Goal: Transaction & Acquisition: Purchase product/service

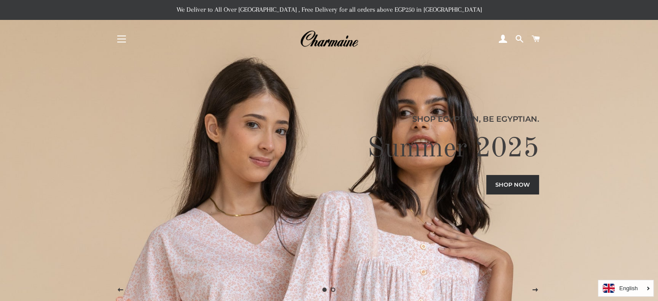
click at [122, 39] on button "Site navigation" at bounding box center [122, 39] width 22 height 22
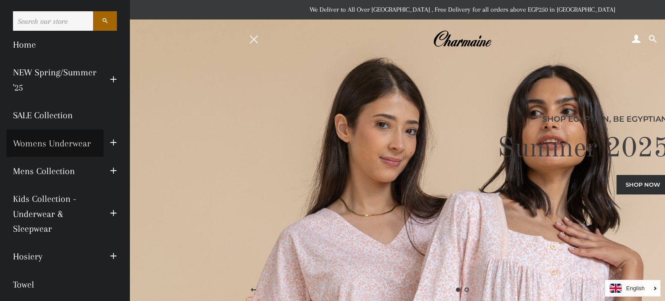
click at [74, 138] on link "Womens Underwear" at bounding box center [54, 143] width 97 height 28
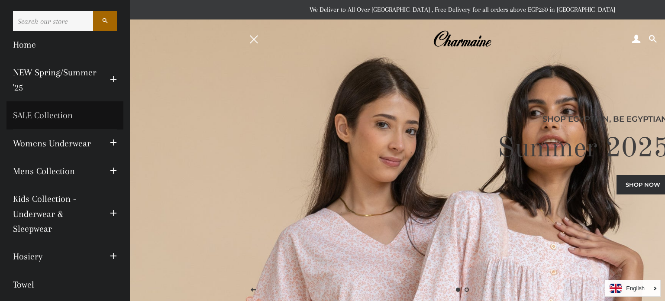
click at [47, 116] on link "SALE Collection" at bounding box center [64, 115] width 117 height 28
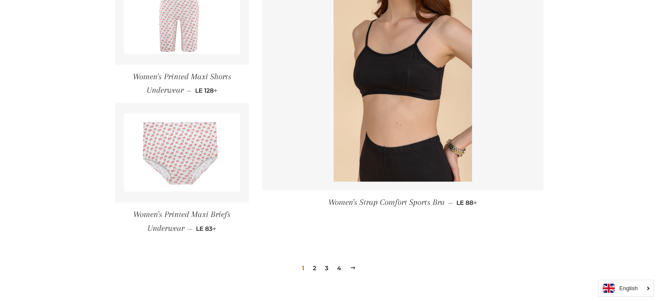
scroll to position [1313, 0]
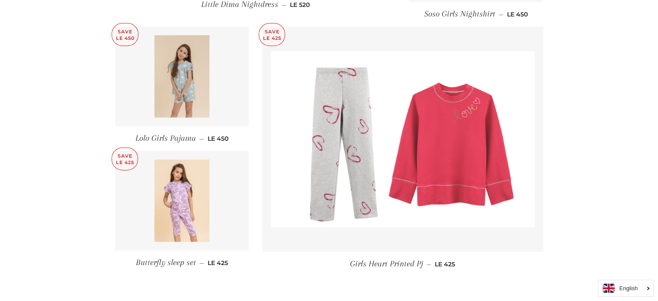
scroll to position [1269, 0]
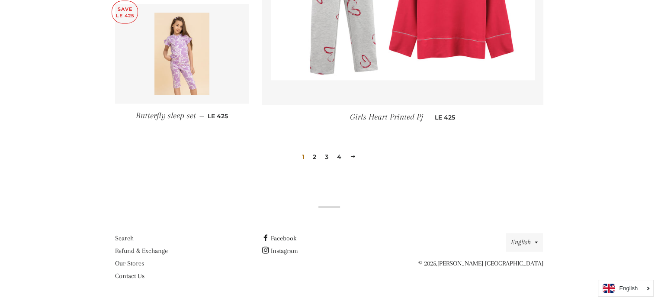
click at [316, 157] on link "2" at bounding box center [315, 156] width 10 height 13
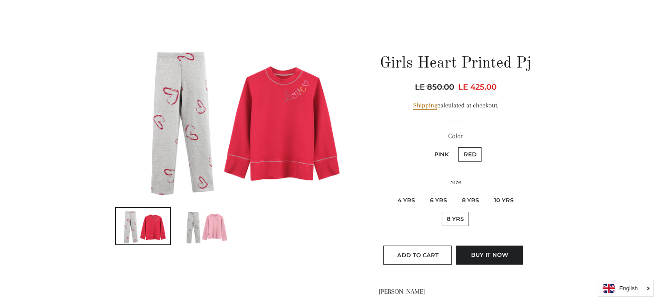
scroll to position [77, 0]
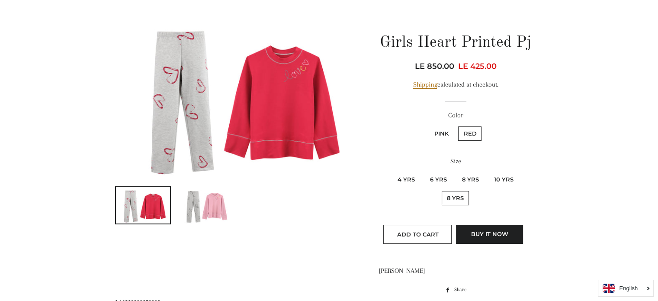
click at [213, 209] on img at bounding box center [205, 205] width 55 height 36
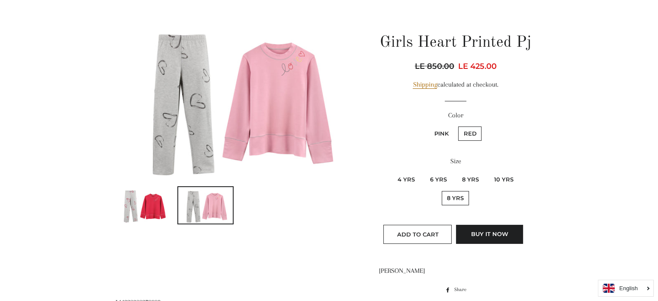
click at [161, 213] on img at bounding box center [143, 205] width 55 height 36
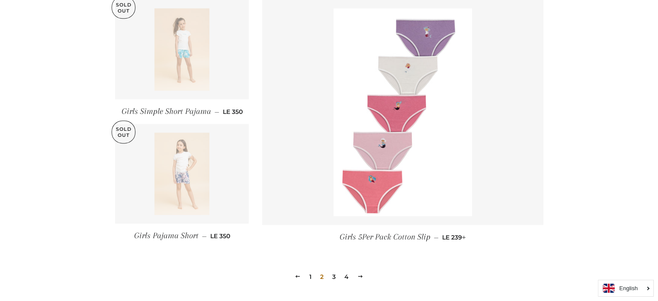
scroll to position [1131, 0]
click at [348, 277] on link "4" at bounding box center [346, 275] width 11 height 13
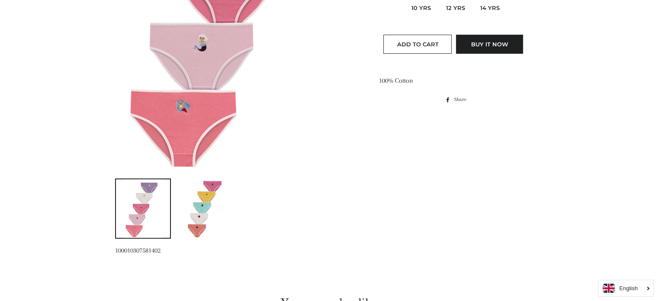
scroll to position [290, 0]
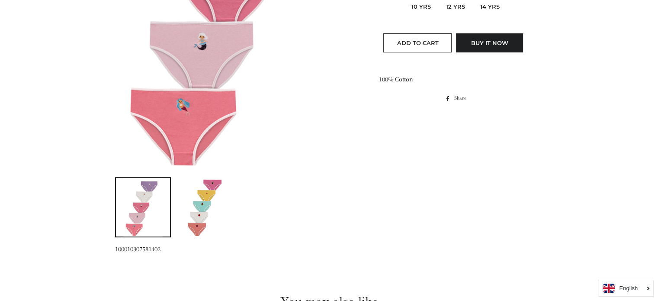
click at [207, 200] on img at bounding box center [205, 207] width 39 height 58
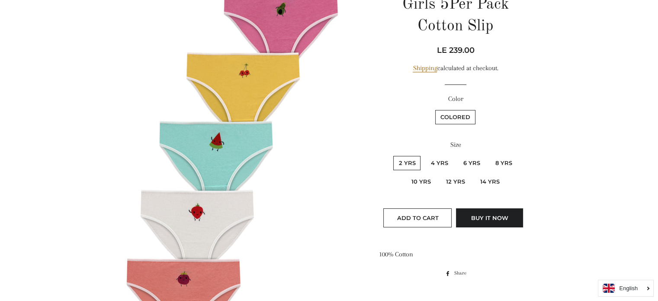
scroll to position [113, 0]
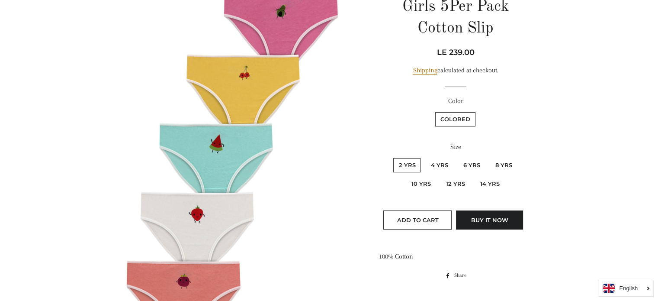
click at [455, 180] on label "12 Yrs" at bounding box center [455, 184] width 29 height 14
click at [440, 176] on Yrs "12 Yrs" at bounding box center [439, 175] width 0 height 0
radio Yrs "true"
click at [417, 215] on button "Add to Cart" at bounding box center [418, 219] width 68 height 19
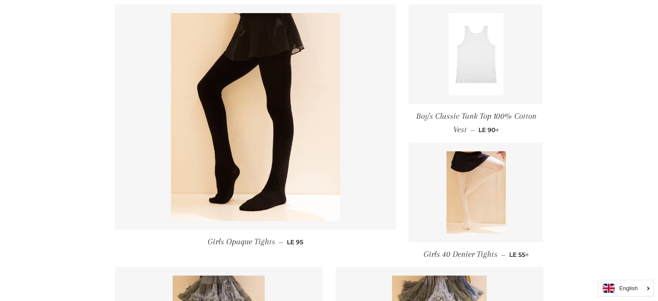
scroll to position [900, 0]
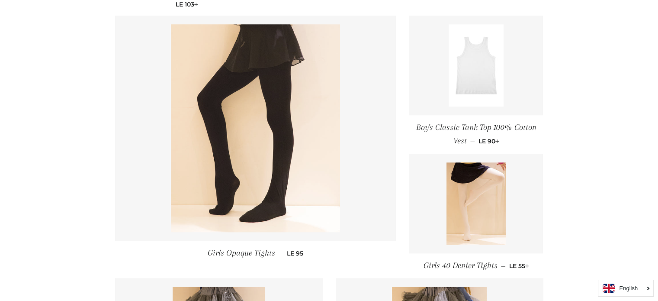
drag, startPoint x: 293, startPoint y: 187, endPoint x: 297, endPoint y: 190, distance: 4.6
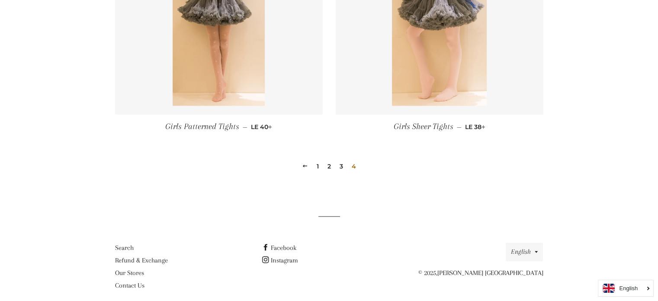
scroll to position [1205, 0]
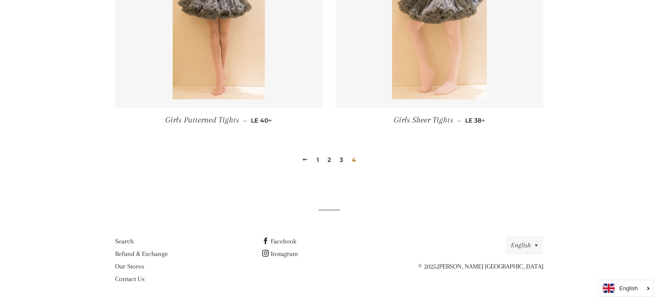
click at [316, 157] on link "1" at bounding box center [317, 159] width 9 height 13
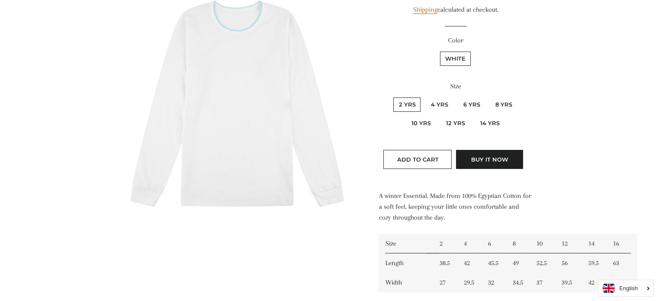
scroll to position [175, 0]
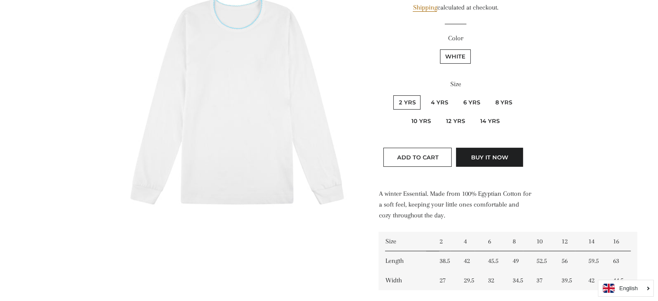
click at [493, 117] on label "14 yrs" at bounding box center [490, 121] width 30 height 14
click at [474, 113] on yrs "14 yrs" at bounding box center [474, 113] width 0 height 0
radio yrs "true"
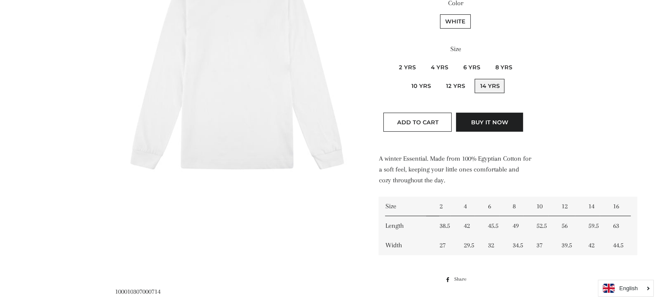
scroll to position [78, 0]
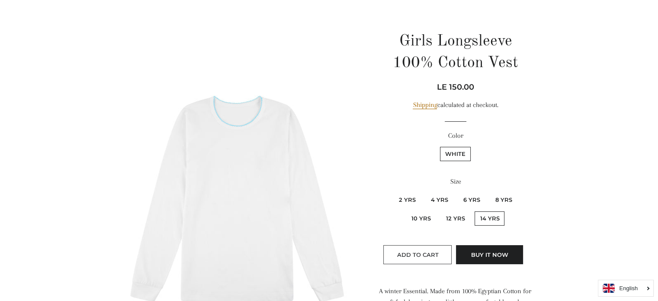
click at [397, 250] on button "Add to Cart" at bounding box center [418, 254] width 68 height 19
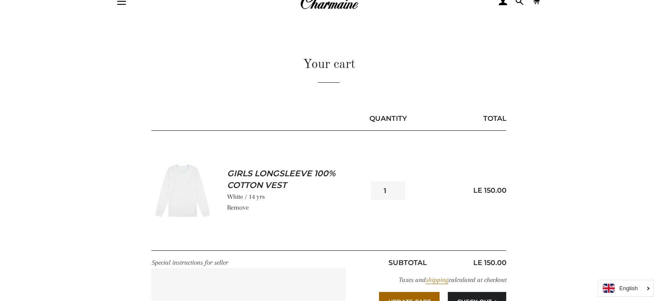
scroll to position [38, 0]
type input "2"
click at [398, 185] on input "2" at bounding box center [388, 190] width 35 height 19
drag, startPoint x: 461, startPoint y: 250, endPoint x: 597, endPoint y: 184, distance: 151.2
click at [597, 184] on main "Your cart Quantity Total Girls Longsleeve 100% Cotton Vest White / 14 yrs Remov…" at bounding box center [329, 183] width 658 height 327
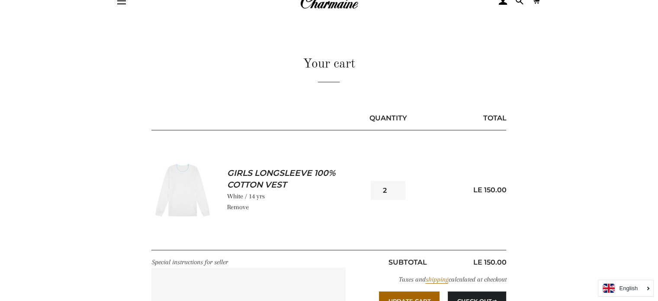
click at [389, 197] on input "2" at bounding box center [388, 190] width 35 height 19
type input "100"
click at [432, 214] on div "Quantity 100 LE 150.00" at bounding box center [435, 190] width 142 height 94
click at [388, 192] on input "100" at bounding box center [388, 190] width 35 height 19
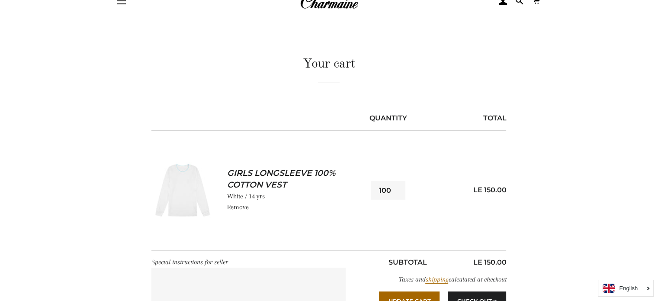
click at [388, 192] on input "100" at bounding box center [388, 190] width 35 height 19
type input "3"
type input "2"
click at [379, 291] on button "Update Cart" at bounding box center [409, 300] width 61 height 19
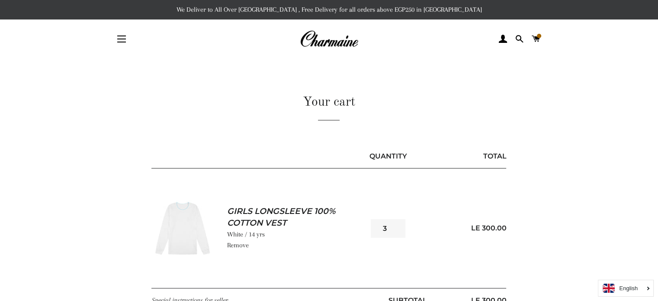
type input "3"
click at [397, 225] on input "3" at bounding box center [388, 228] width 35 height 19
click at [376, 202] on div "Quantity 3 LE 300.00" at bounding box center [435, 228] width 142 height 94
click at [352, 240] on p "Remove" at bounding box center [296, 245] width 138 height 11
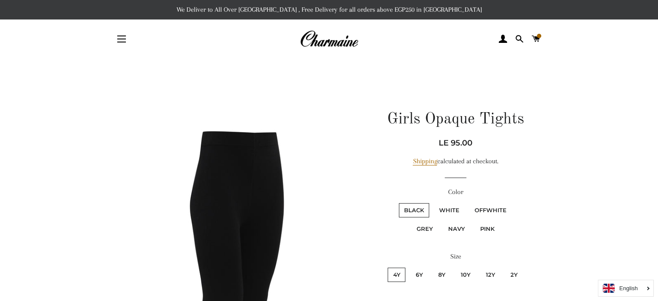
drag, startPoint x: 658, startPoint y: 76, endPoint x: 661, endPoint y: 81, distance: 6.2
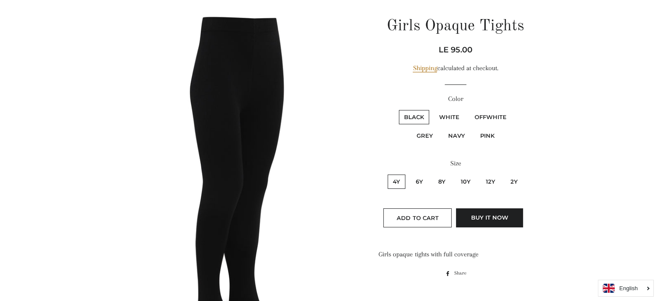
scroll to position [118, 0]
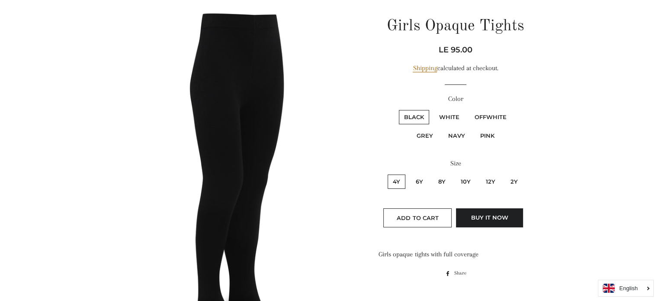
click at [492, 181] on label "12y" at bounding box center [490, 181] width 20 height 14
click at [480, 174] on input "12y" at bounding box center [479, 173] width 0 height 0
radio input "true"
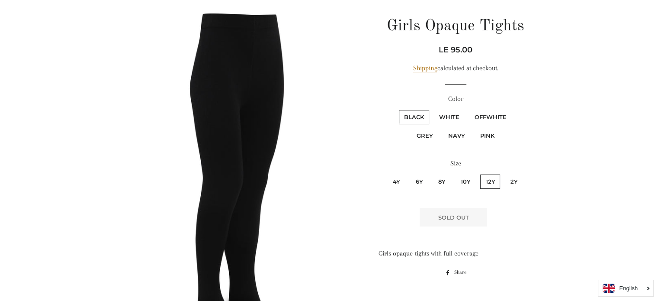
click at [443, 114] on label "White" at bounding box center [449, 117] width 31 height 14
click at [433, 109] on input "White" at bounding box center [433, 109] width 0 height 0
radio input "true"
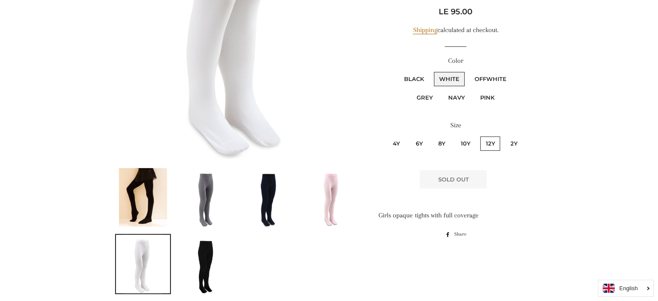
scroll to position [294, 0]
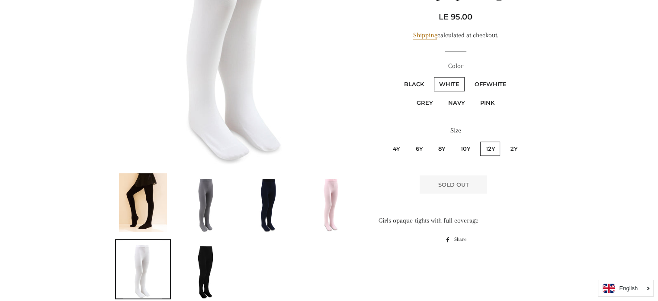
click at [467, 145] on label "10y" at bounding box center [465, 149] width 20 height 14
click at [455, 141] on input "10y" at bounding box center [454, 140] width 0 height 0
radio input "true"
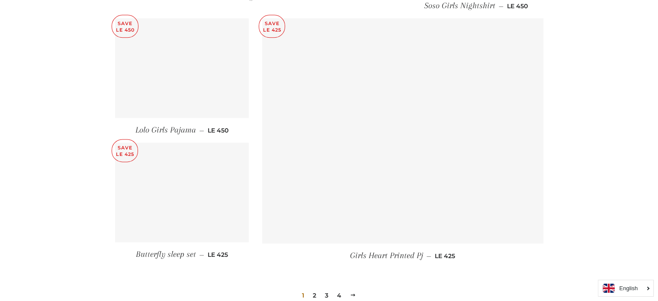
scroll to position [1143, 0]
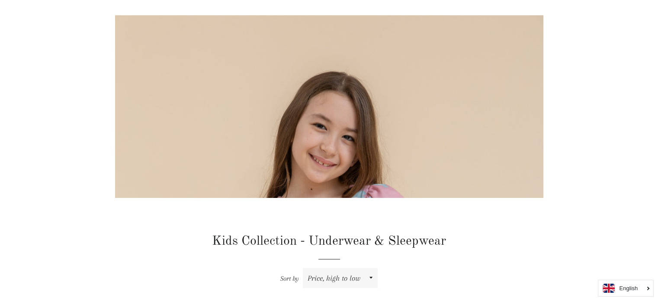
scroll to position [0, 0]
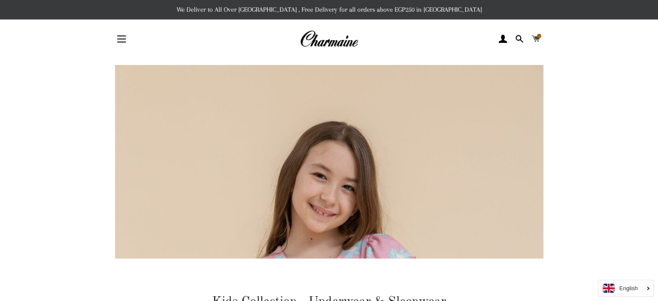
click at [537, 37] on span at bounding box center [536, 38] width 8 height 13
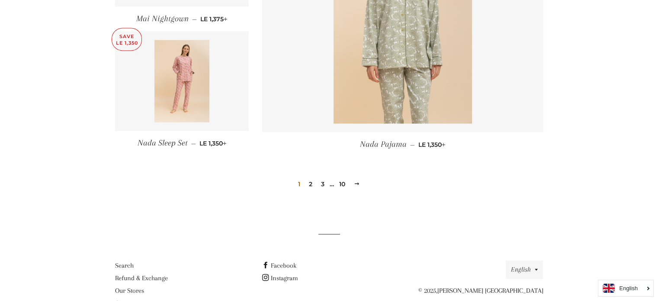
scroll to position [1263, 0]
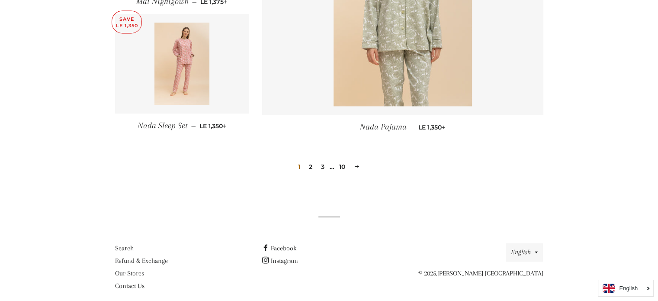
click at [312, 160] on link "2" at bounding box center [311, 166] width 10 height 13
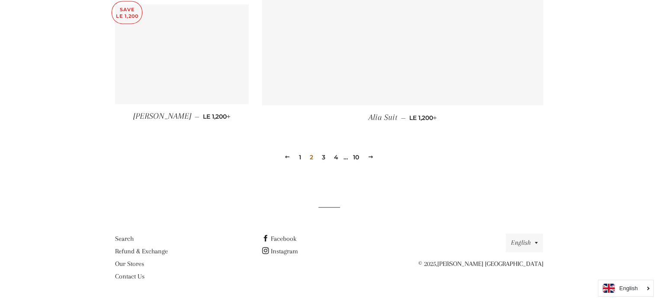
scroll to position [1266, 0]
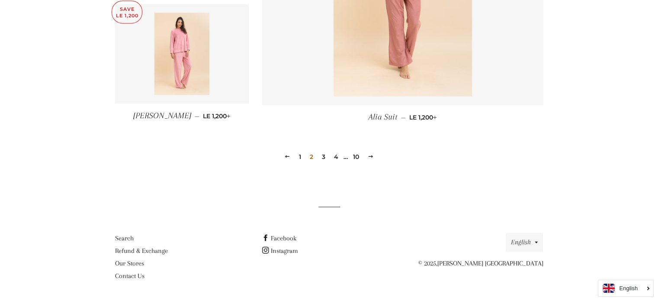
click at [323, 154] on link "3" at bounding box center [324, 156] width 10 height 13
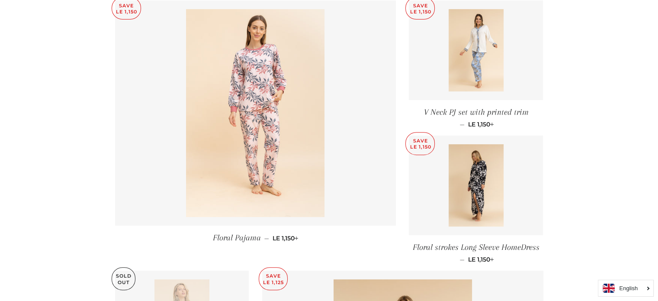
scroll to position [381, 0]
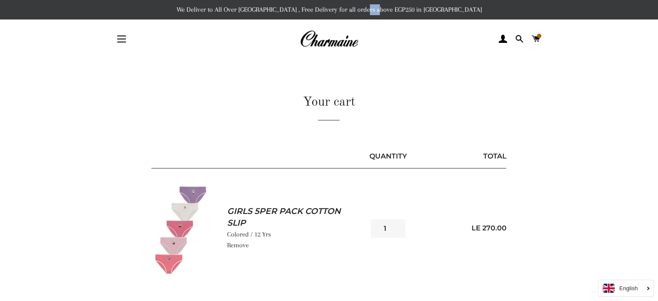
drag, startPoint x: 416, startPoint y: 10, endPoint x: 404, endPoint y: 10, distance: 12.1
click at [404, 10] on p "We Deliver to All Over [GEOGRAPHIC_DATA] , Free Delivery for all orders above E…" at bounding box center [329, 9] width 658 height 19
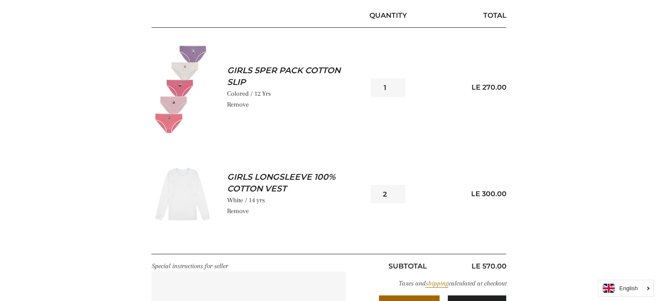
scroll to position [139, 0]
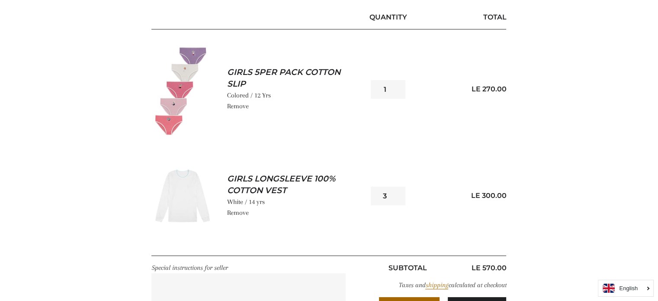
type input "3"
click at [396, 192] on input "3" at bounding box center [388, 196] width 35 height 19
click at [519, 187] on div "Your cart Quantity Total Girls 5Per Pack Cotton Slip Colored / 12 Yrs Remove Qu…" at bounding box center [323, 144] width 442 height 381
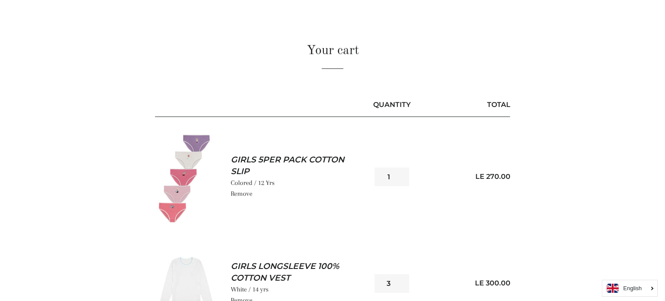
scroll to position [0, 0]
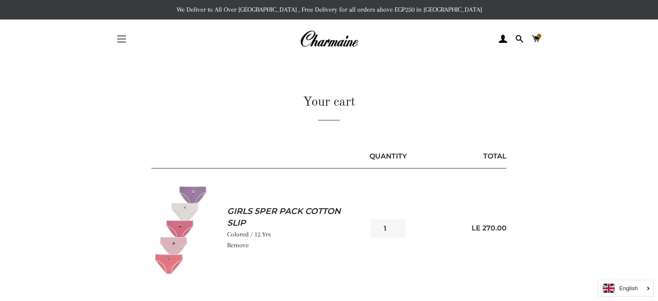
click at [119, 34] on button "Site navigation" at bounding box center [122, 39] width 22 height 22
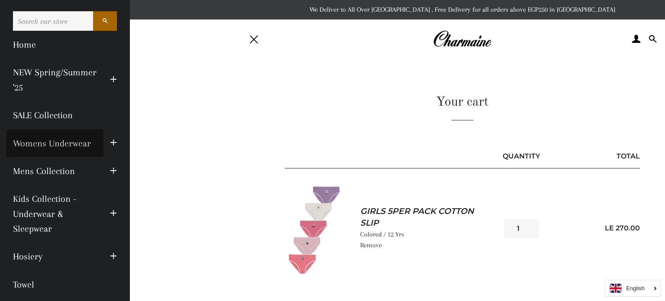
click at [63, 141] on link "Womens Underwear" at bounding box center [54, 143] width 97 height 28
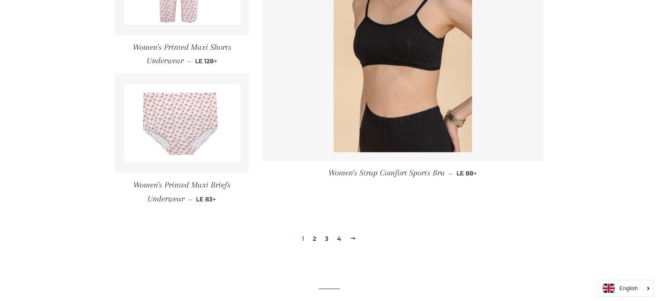
scroll to position [1267, 0]
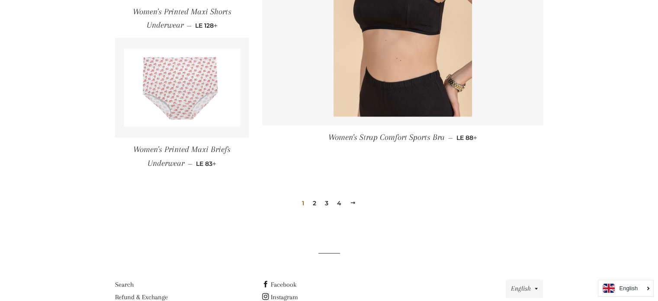
click at [316, 201] on link "2" at bounding box center [315, 203] width 10 height 13
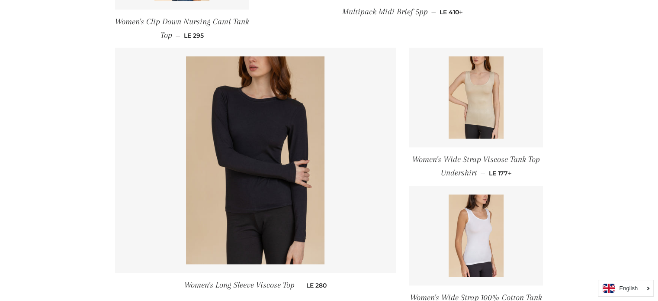
scroll to position [874, 0]
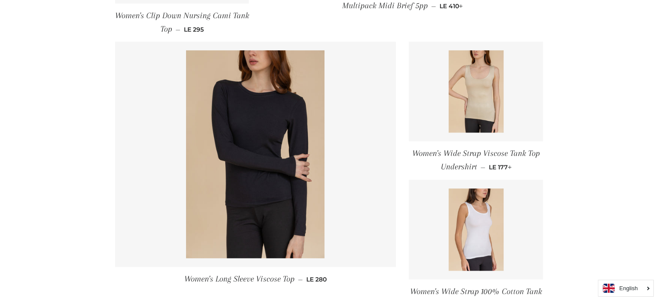
drag, startPoint x: 658, startPoint y: 170, endPoint x: 658, endPoint y: 178, distance: 8.7
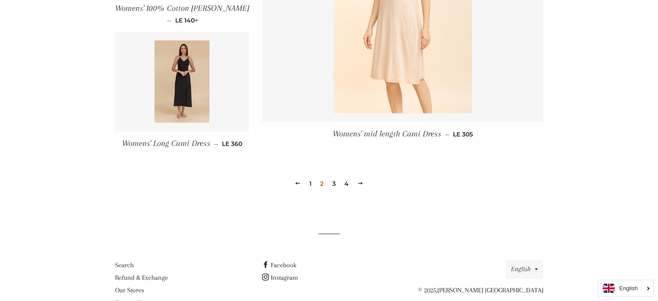
scroll to position [1297, 0]
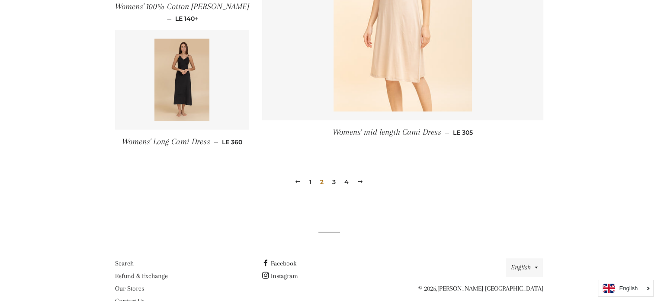
click at [334, 181] on link "3" at bounding box center [334, 181] width 10 height 13
